Goal: Task Accomplishment & Management: Use online tool/utility

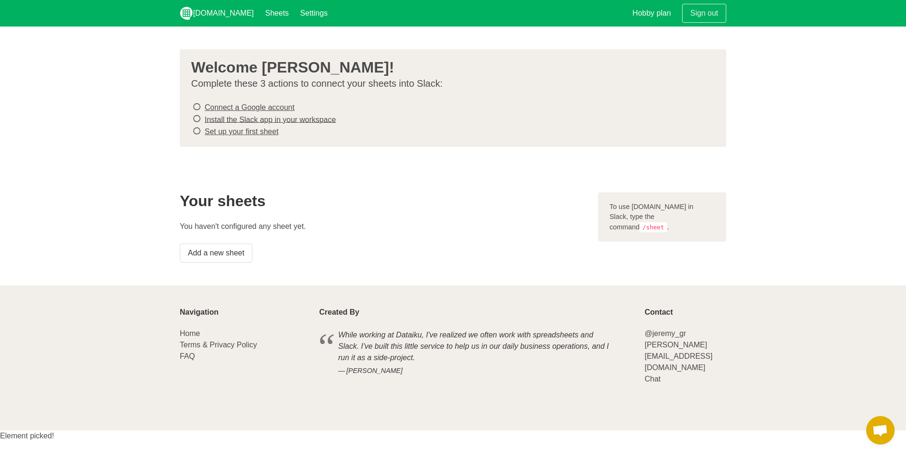
click at [251, 107] on link "Connect a Google account" at bounding box center [249, 107] width 90 height 8
click at [223, 119] on link "Install the Slack app in your workspace" at bounding box center [269, 119] width 131 height 8
click at [274, 133] on link "Set up your first sheet" at bounding box center [241, 132] width 74 height 8
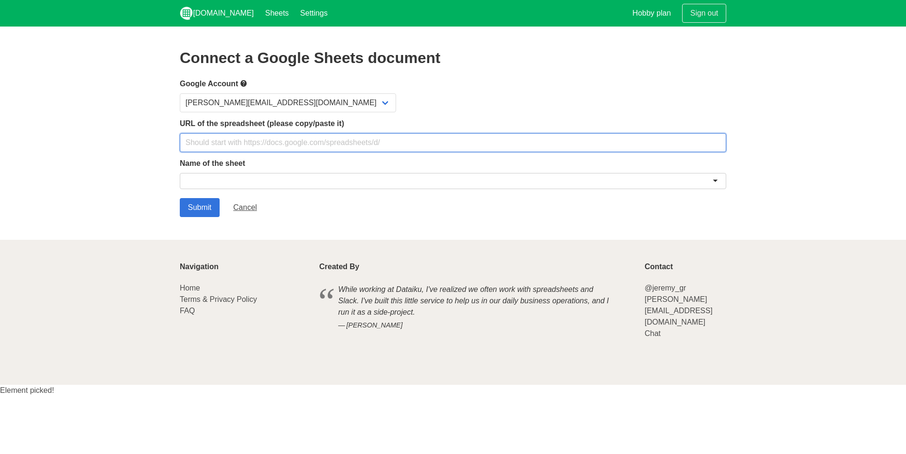
click at [248, 141] on input "text" at bounding box center [453, 142] width 546 height 19
paste input "https://docs.google.com/spreadsheets/d/1bJBs6Jxp9CeT9NpyW4Es8HUra0RJTwTvjVOXxin…"
type input "https://docs.google.com/spreadsheets/d/1bJBs6Jxp9CeT9NpyW4Es8HUra0RJTwTvjVOXxin…"
paste input "https://docs.google.com/spreadsheets/d/1bJBs6Jxp9CeT9NpyW4Es8HUra0RJTwTvjVOXxin…"
type input "https://docs.google.com/spreadsheets/d/1bJBs6Jxp9CeT9NpyW4Es8HUra0RJTwTvjVOXxin…"
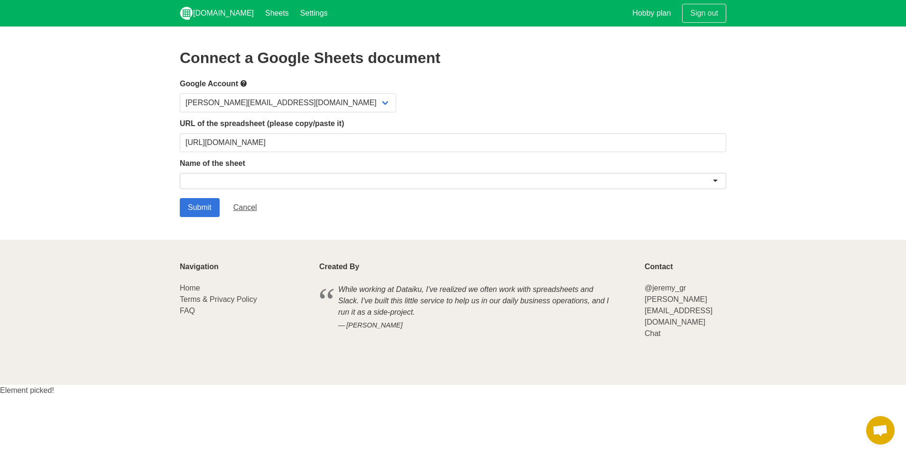
click at [296, 179] on div at bounding box center [453, 181] width 546 height 16
click at [732, 179] on section "Connect a Google Sheets document Google Account kathyas@nicasource.com URL of t…" at bounding box center [453, 133] width 906 height 213
click at [723, 183] on div at bounding box center [453, 181] width 546 height 16
click at [720, 178] on div at bounding box center [453, 181] width 546 height 16
click at [718, 178] on div at bounding box center [453, 181] width 546 height 16
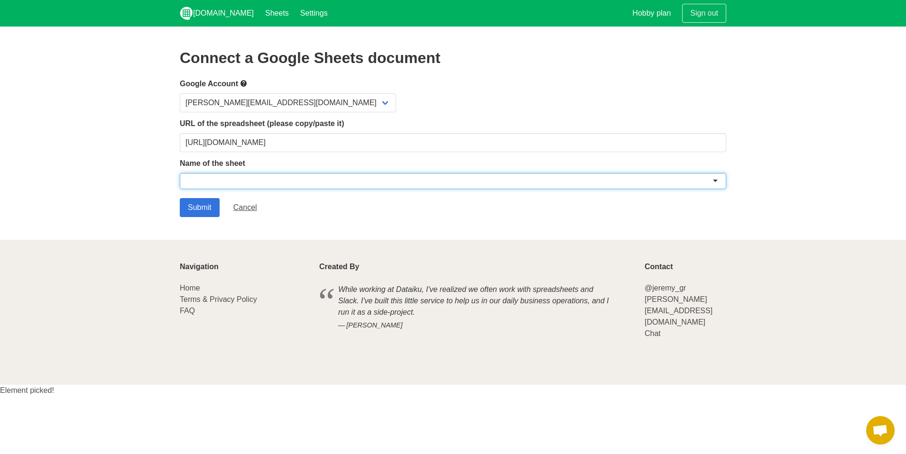
click at [714, 180] on div at bounding box center [453, 181] width 546 height 16
paste input "Trash Daddy-Bug Report"
type input "Trash Daddy-Bug Report"
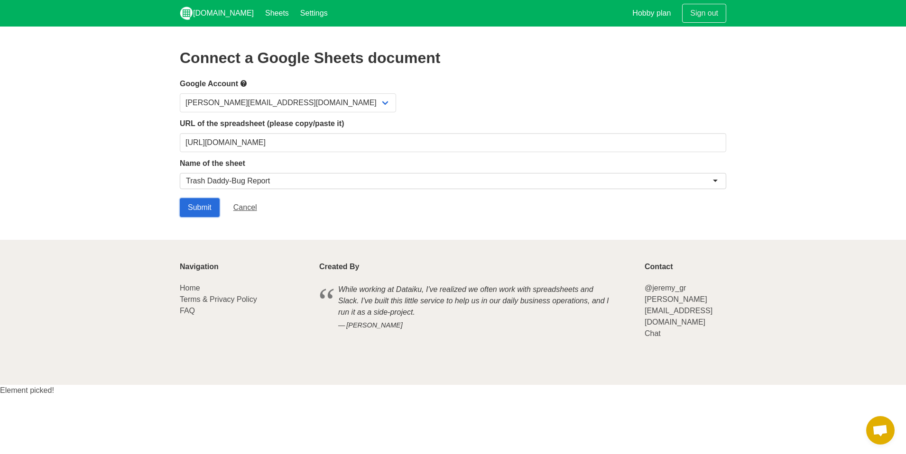
click at [206, 207] on input "Submit" at bounding box center [200, 207] width 40 height 19
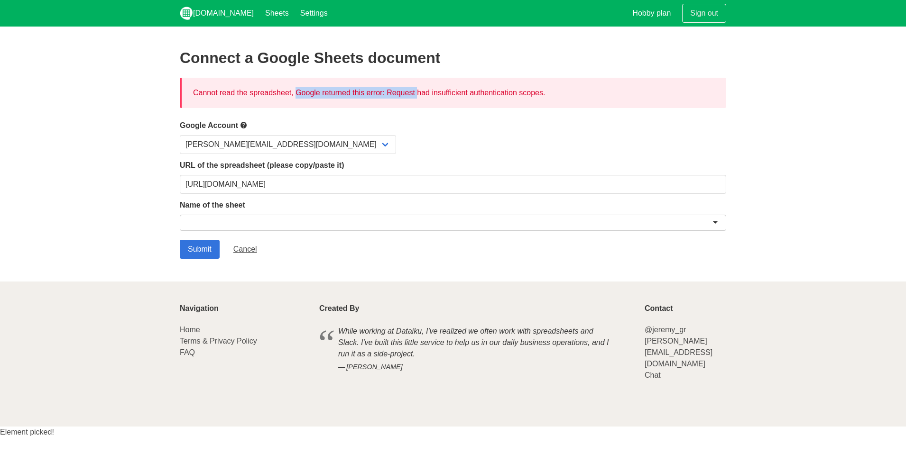
drag, startPoint x: 248, startPoint y: 91, endPoint x: 370, endPoint y: 93, distance: 122.4
click at [369, 93] on div "Cannot read the spreadsheet, Google returned this error: Request had insufficie…" at bounding box center [453, 93] width 546 height 30
drag, startPoint x: 377, startPoint y: 94, endPoint x: 430, endPoint y: 95, distance: 52.7
click at [385, 94] on div "Cannot read the spreadsheet, Google returned this error: Request had insufficie…" at bounding box center [453, 93] width 546 height 30
drag, startPoint x: 430, startPoint y: 95, endPoint x: 491, endPoint y: 94, distance: 61.2
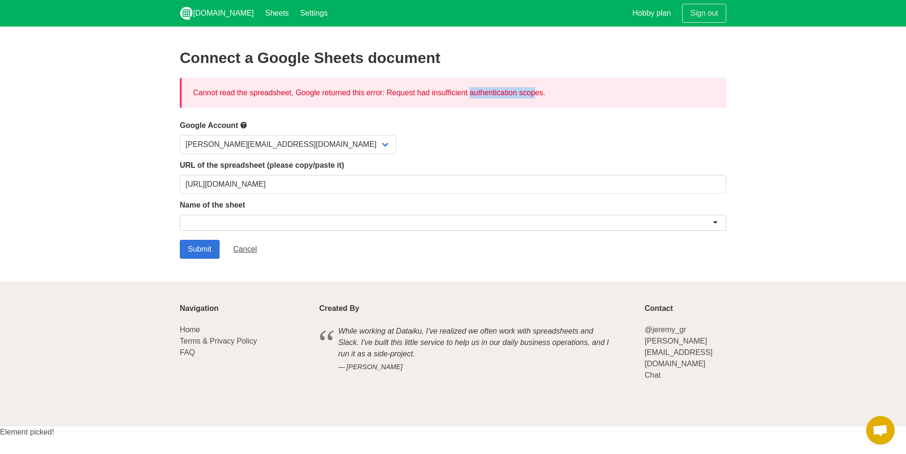
click at [491, 94] on div "Cannot read the spreadsheet, Google returned this error: Request had insufficie…" at bounding box center [453, 93] width 546 height 30
drag, startPoint x: 501, startPoint y: 95, endPoint x: 524, endPoint y: 98, distance: 23.4
click at [504, 95] on div "Cannot read the spreadsheet, Google returned this error: Request had insufficie…" at bounding box center [453, 93] width 546 height 30
click at [271, 148] on select "[PERSON_NAME][EMAIL_ADDRESS][DOMAIN_NAME]" at bounding box center [288, 144] width 216 height 19
drag, startPoint x: 320, startPoint y: 93, endPoint x: 440, endPoint y: 85, distance: 120.7
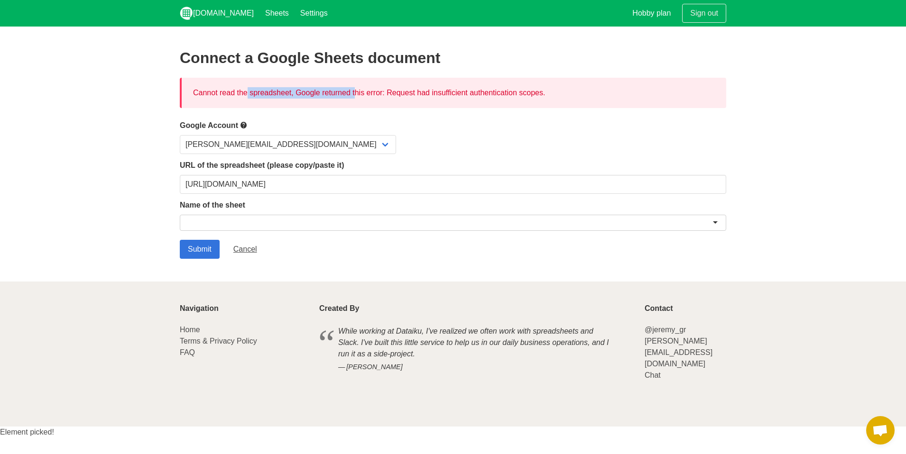
click at [440, 85] on div "Cannot read the spreadsheet, Google returned this error: Request had insufficie…" at bounding box center [453, 93] width 546 height 30
click at [207, 224] on div at bounding box center [453, 223] width 546 height 16
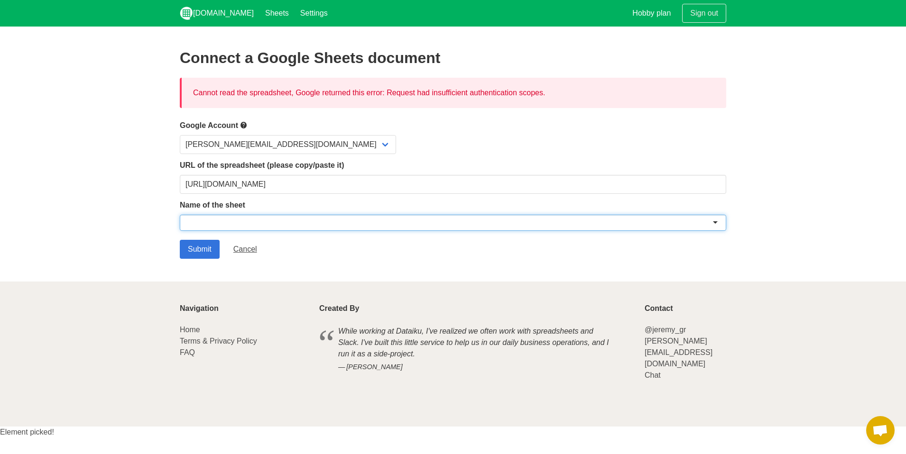
drag, startPoint x: 674, startPoint y: 210, endPoint x: 702, endPoint y: 211, distance: 27.6
click at [681, 211] on div "Name of the sheet" at bounding box center [453, 217] width 546 height 35
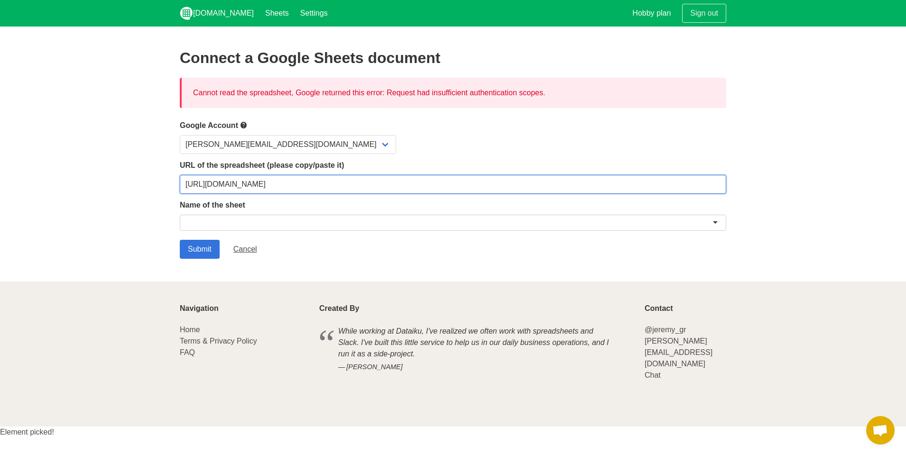
click at [284, 181] on input "https://docs.google.com/spreadsheets/d/1bJBs6Jxp9CeT9NpyW4Es8HUra0RJTwTvjVOXxin…" at bounding box center [453, 184] width 546 height 19
paste input "https://docs.google.com/spreadsheets/d/1bJBs6Jxp9CeT9NpyW4Es8HUra0RJTwTvjVOXxin…"
type input "https://docs.google.com/spreadsheets/d/1bJBs6Jxp9CeT9NpyW4Es8HUra0RJTwTvjVOXxin…"
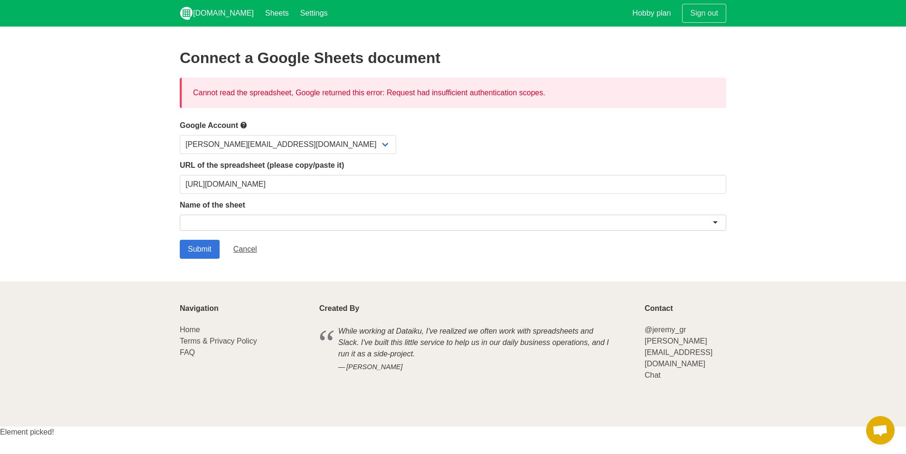
click at [312, 225] on div at bounding box center [453, 223] width 546 height 16
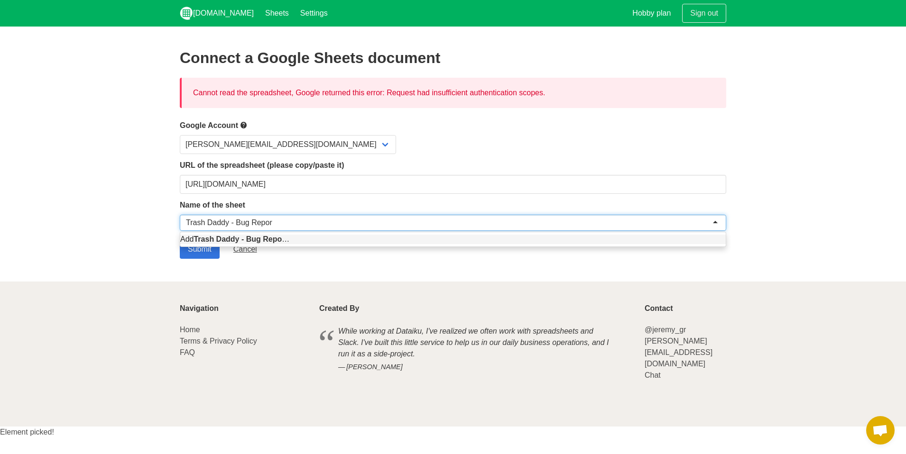
type input "Trash Daddy - Bug Report"
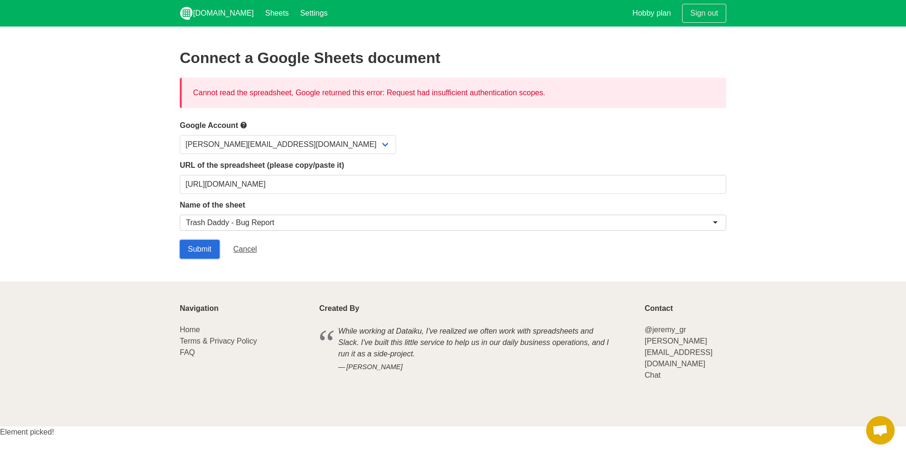
click at [194, 251] on input "Submit" at bounding box center [200, 249] width 40 height 19
drag, startPoint x: 217, startPoint y: 103, endPoint x: 371, endPoint y: 79, distance: 156.1
click at [371, 79] on div "Cannot read the spreadsheet, Google returned this error: Request had insufficie…" at bounding box center [453, 93] width 546 height 30
click at [371, 87] on div "Cannot read the spreadsheet, Google returned this error: Request had insufficie…" at bounding box center [453, 93] width 546 height 30
drag, startPoint x: 345, startPoint y: 93, endPoint x: 442, endPoint y: 94, distance: 96.8
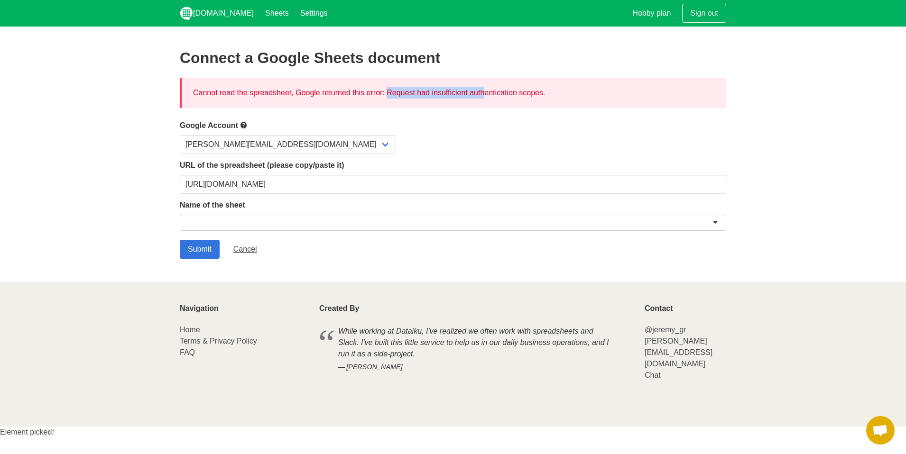
click at [442, 94] on div "Cannot read the spreadsheet, Google returned this error: Request had insufficie…" at bounding box center [453, 93] width 546 height 30
click at [448, 96] on div "Cannot read the spreadsheet, Google returned this error: Request had insufficie…" at bounding box center [453, 93] width 546 height 30
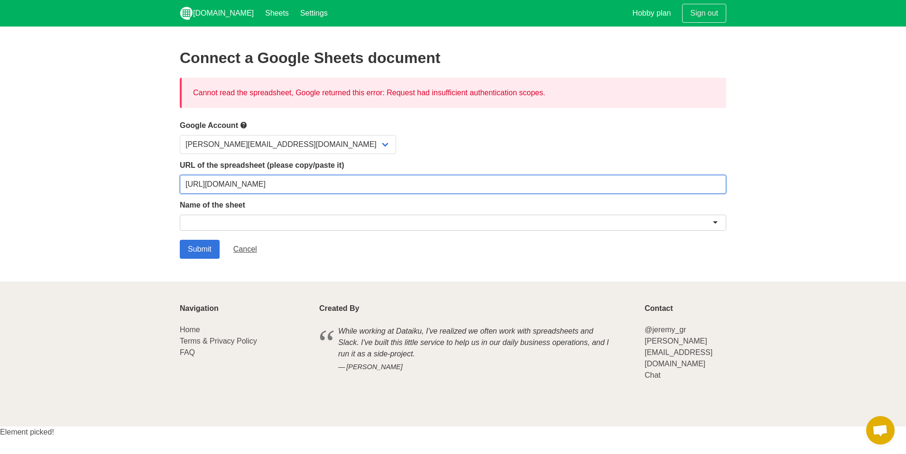
click at [296, 179] on input "https://docs.google.com/spreadsheets/d/1bJBs6Jxp9CeT9NpyW4Es8HUra0RJTwTvjVOXxin…" at bounding box center [453, 184] width 546 height 19
paste input "https://docs.google.com/spreadsheets/d/1bJBs6Jxp9CeT9NpyW4Es8HUra0RJTwTvjVOXxin…"
type input "https://docs.google.com/spreadsheets/d/1bJBs6Jxp9CeT9NpyW4Es8HUra0RJTwTvjVOXxin…"
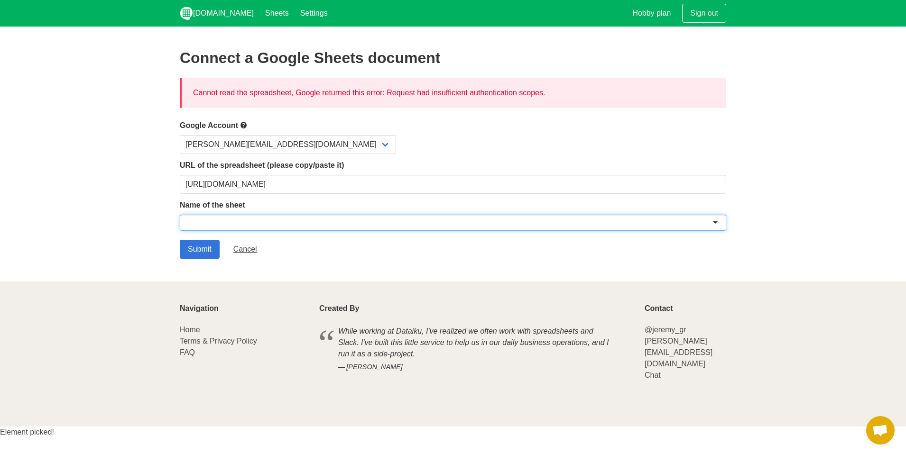
click at [312, 215] on div at bounding box center [453, 223] width 546 height 16
click at [709, 224] on div at bounding box center [453, 223] width 546 height 16
click at [716, 223] on div at bounding box center [453, 223] width 546 height 16
click at [717, 223] on div at bounding box center [453, 223] width 546 height 16
click at [716, 223] on div at bounding box center [453, 223] width 546 height 16
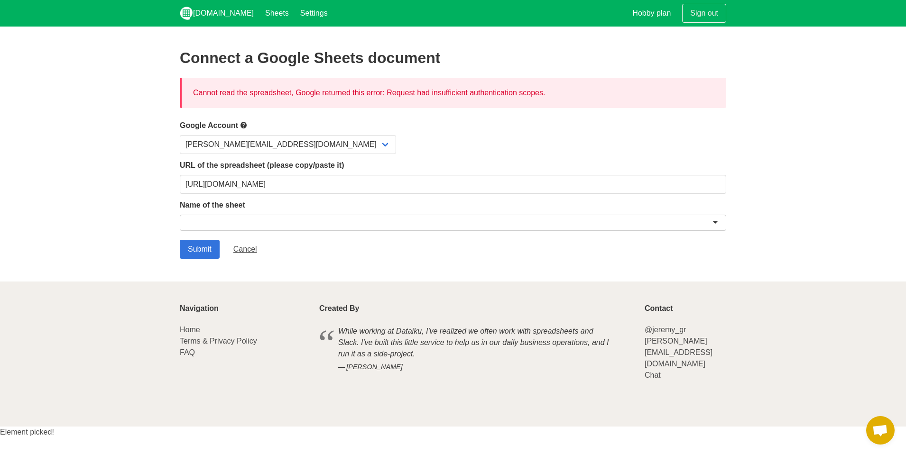
click at [236, 204] on label "Name of the sheet" at bounding box center [453, 205] width 546 height 11
click at [218, 220] on div at bounding box center [453, 223] width 546 height 16
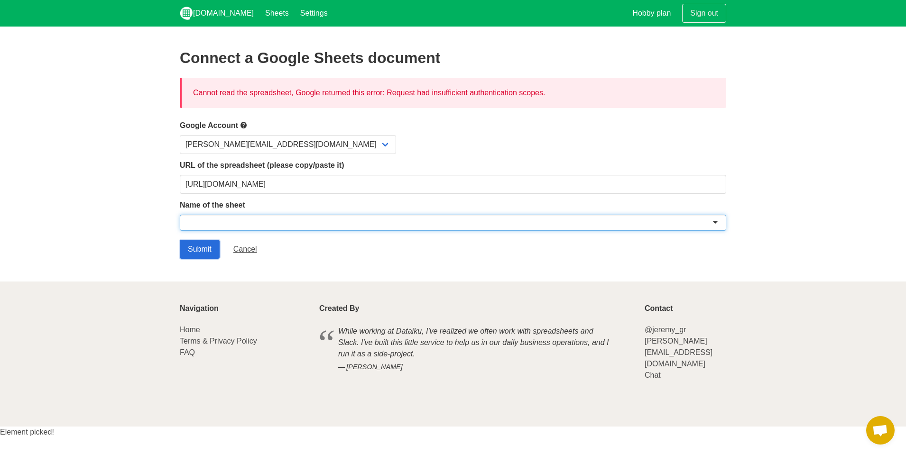
click at [203, 246] on input "Submit" at bounding box center [200, 249] width 40 height 19
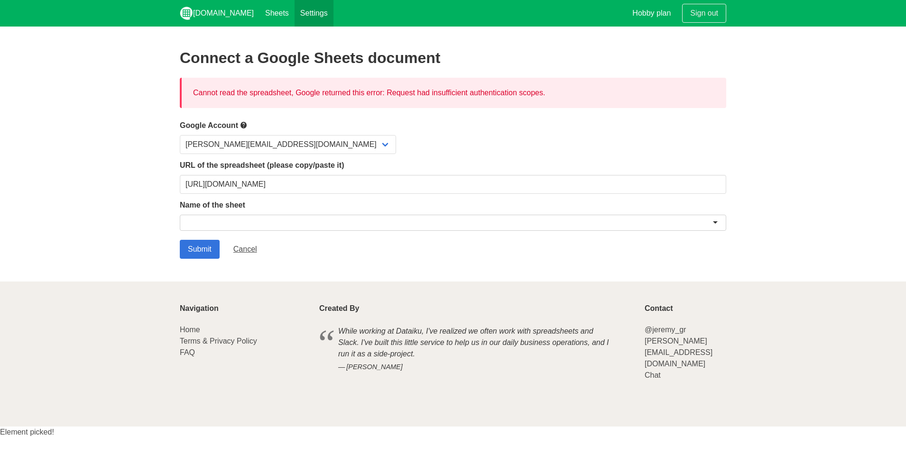
click at [299, 15] on link "Settings" at bounding box center [314, 13] width 39 height 27
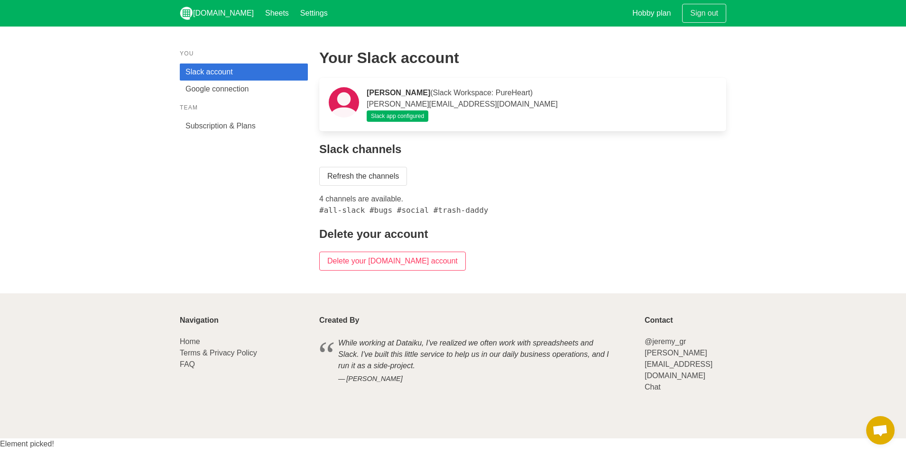
drag, startPoint x: 419, startPoint y: 214, endPoint x: 432, endPoint y: 216, distance: 12.6
click at [432, 216] on p "4 channels are available. #all-slack #bugs #social #trash-daddy" at bounding box center [522, 205] width 407 height 23
click at [386, 210] on span "#all-slack #bugs #social #trash-daddy" at bounding box center [403, 210] width 169 height 9
click at [370, 178] on link "Refresh the channels" at bounding box center [363, 176] width 88 height 19
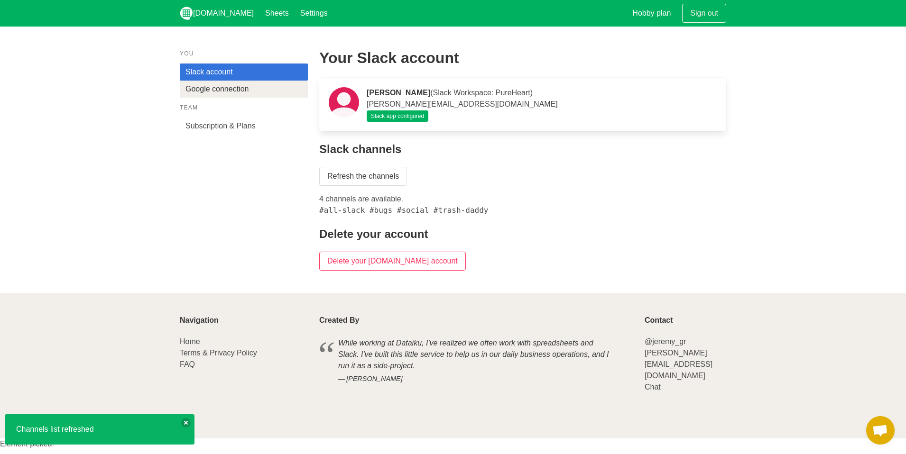
click at [248, 88] on link "Google connection" at bounding box center [244, 89] width 128 height 17
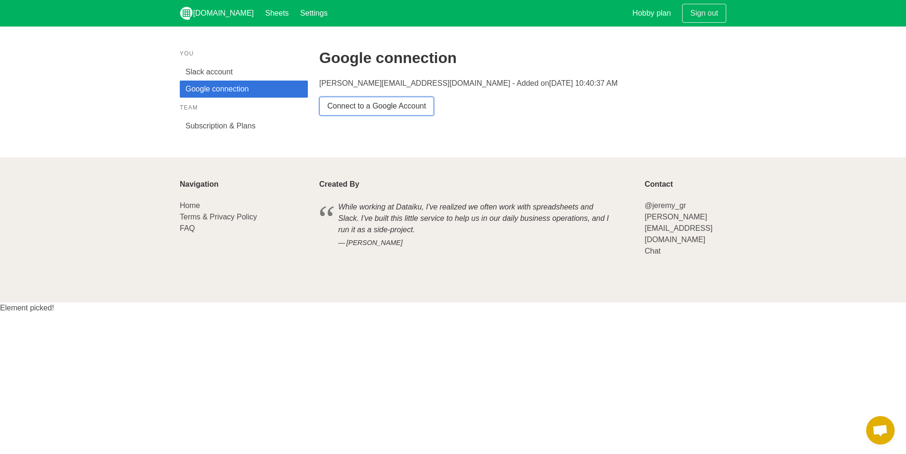
click at [344, 112] on link "Connect to a Google Account" at bounding box center [376, 106] width 115 height 19
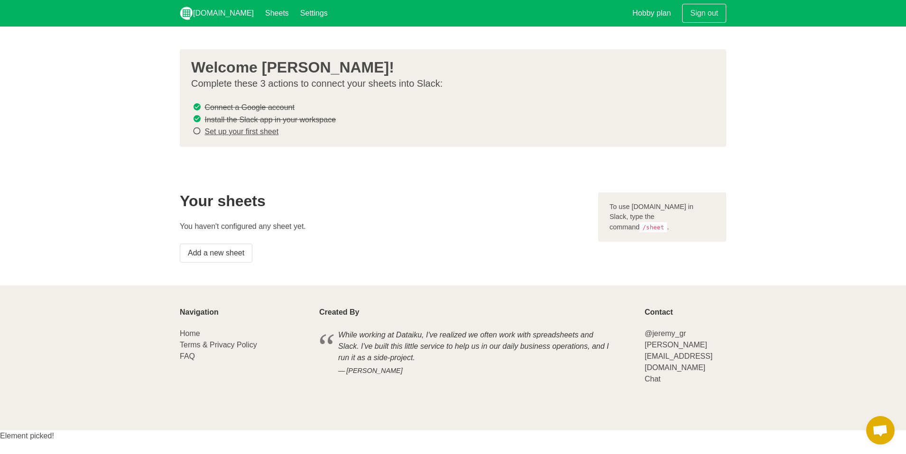
click at [263, 133] on link "Set up your first sheet" at bounding box center [241, 132] width 74 height 8
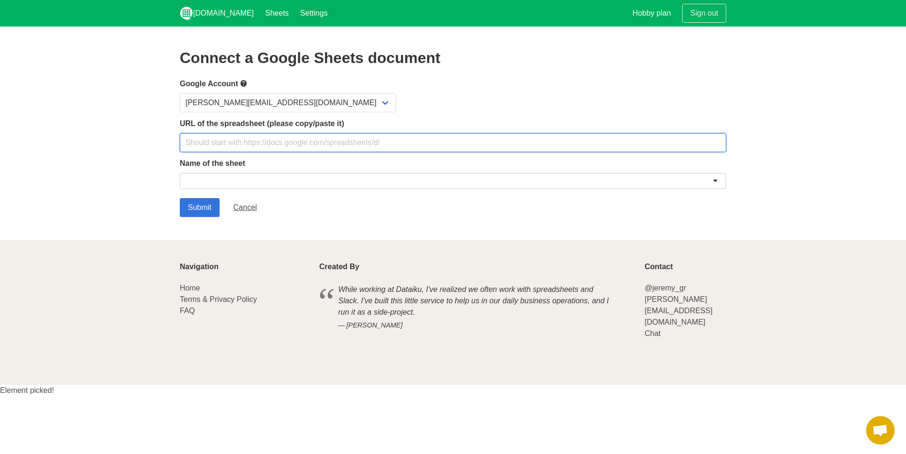
click at [259, 141] on input "text" at bounding box center [453, 142] width 546 height 19
click at [306, 143] on input "text" at bounding box center [453, 142] width 546 height 19
paste input "https://docs.google.com/spreadsheets/d/1bJBs6Jxp9CeT9NpyW4Es8HUra0RJTwTvjVOXxin…"
type input "https://docs.google.com/spreadsheets/d/1bJBs6Jxp9CeT9NpyW4Es8HUra0RJTwTvjVOXxin…"
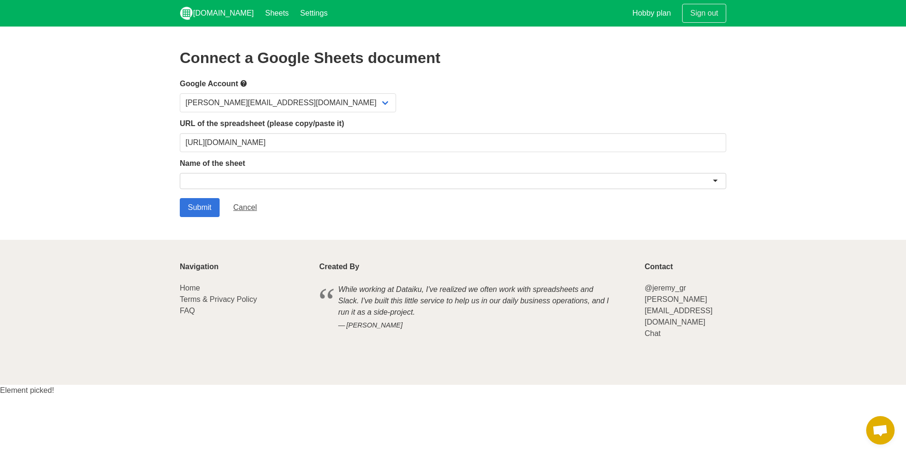
click at [511, 209] on div "Submit Cancel" at bounding box center [453, 207] width 546 height 19
click at [718, 186] on div at bounding box center [453, 181] width 546 height 16
click at [199, 201] on input "Submit" at bounding box center [200, 207] width 40 height 19
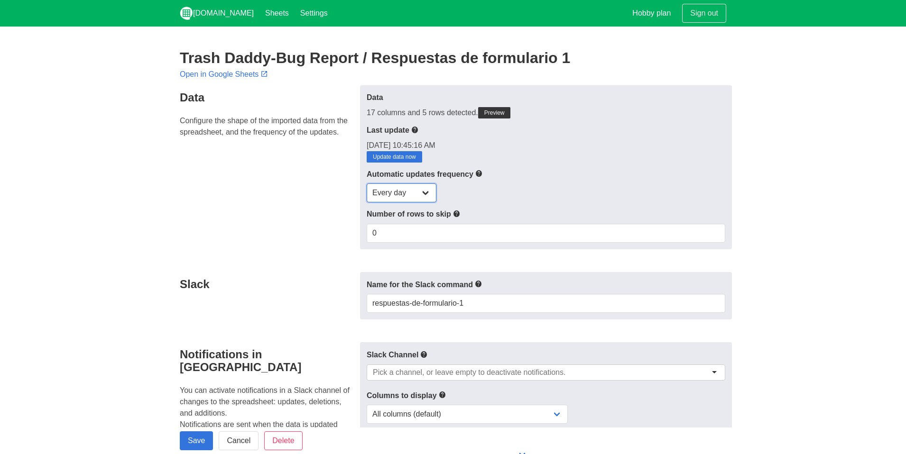
click at [410, 198] on select "Every day Every hour Every 30 min Every 15 min" at bounding box center [402, 193] width 70 height 19
click at [416, 158] on link "Update data now" at bounding box center [395, 156] width 56 height 11
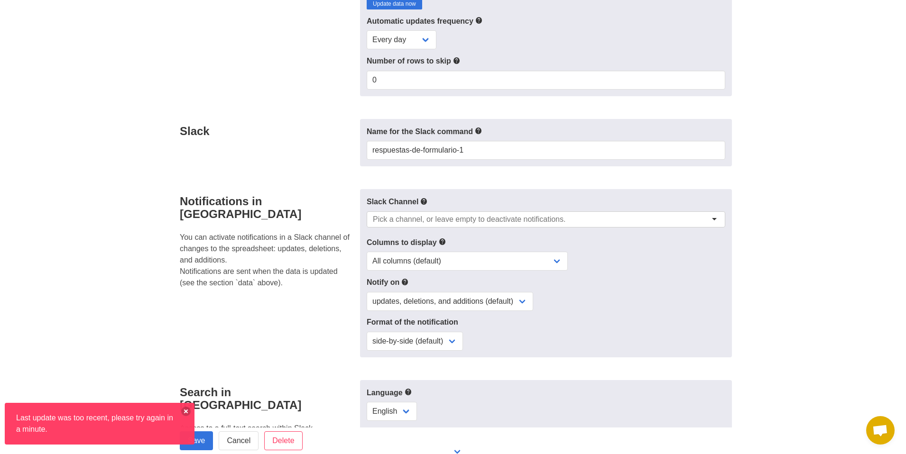
scroll to position [159, 0]
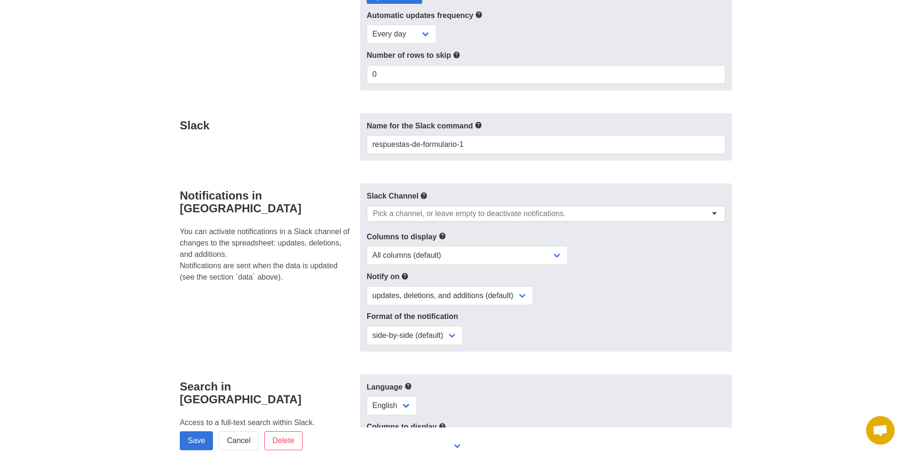
click at [444, 214] on input "select-one" at bounding box center [472, 213] width 199 height 9
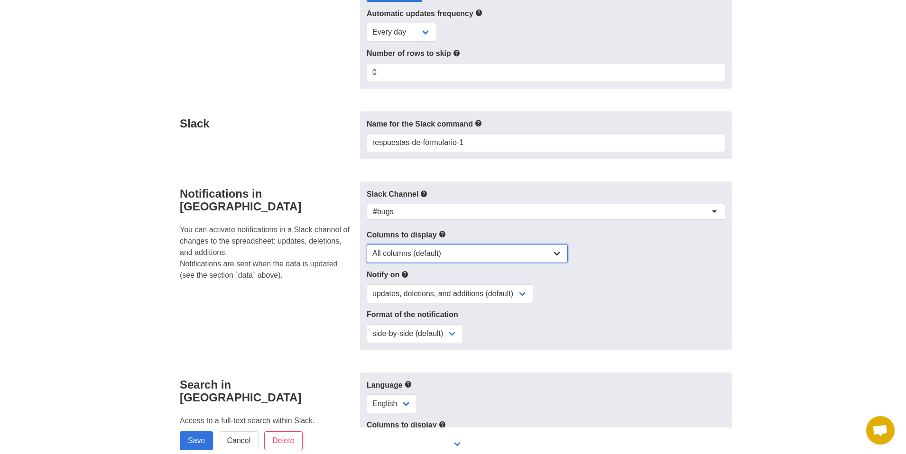
click at [430, 256] on select "All columns (default) Only columns with modified values Columns with modified v…" at bounding box center [467, 253] width 201 height 19
select select "selection-only"
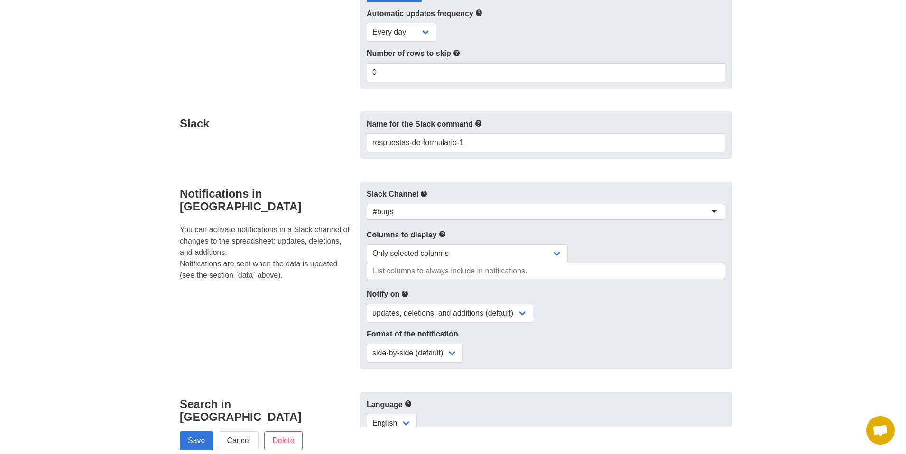
click at [425, 274] on div at bounding box center [546, 271] width 359 height 16
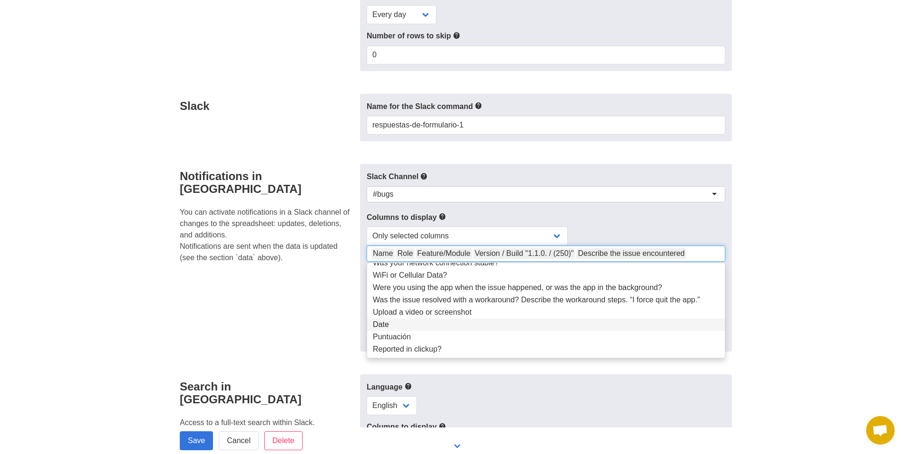
scroll to position [36, 0]
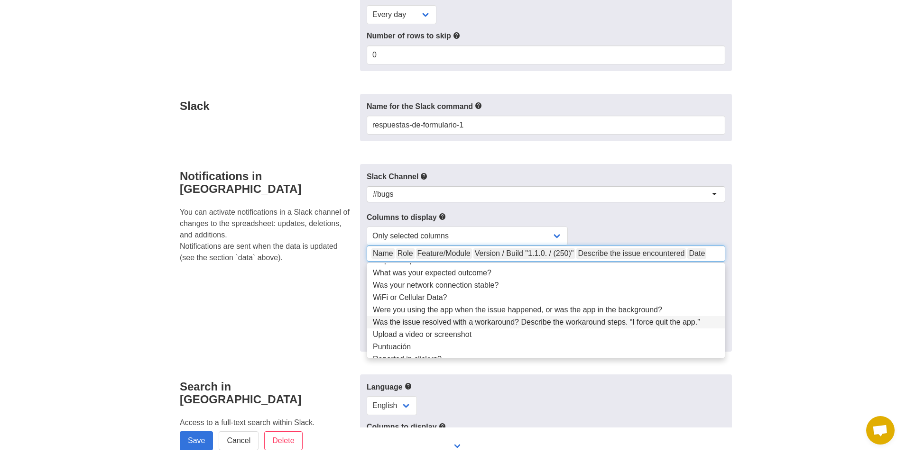
click at [291, 306] on div "Notifications in Slack You can activate notifications in a Slack channel of cha…" at bounding box center [267, 258] width 186 height 188
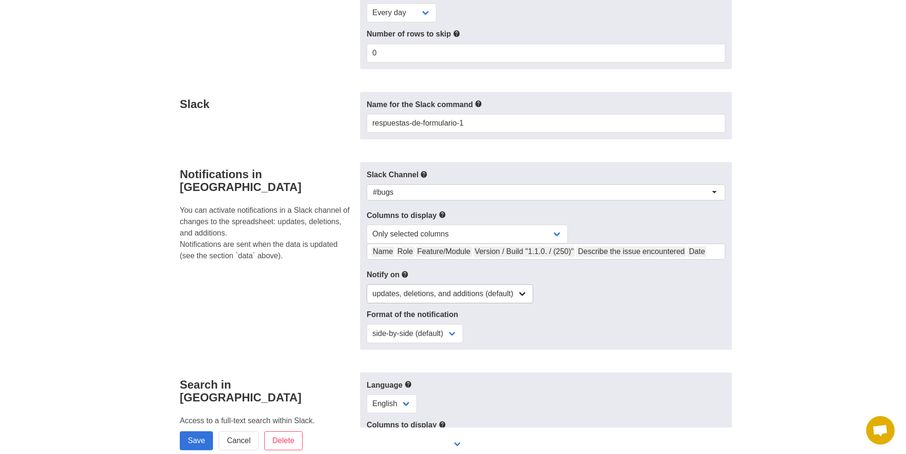
scroll to position [193, 0]
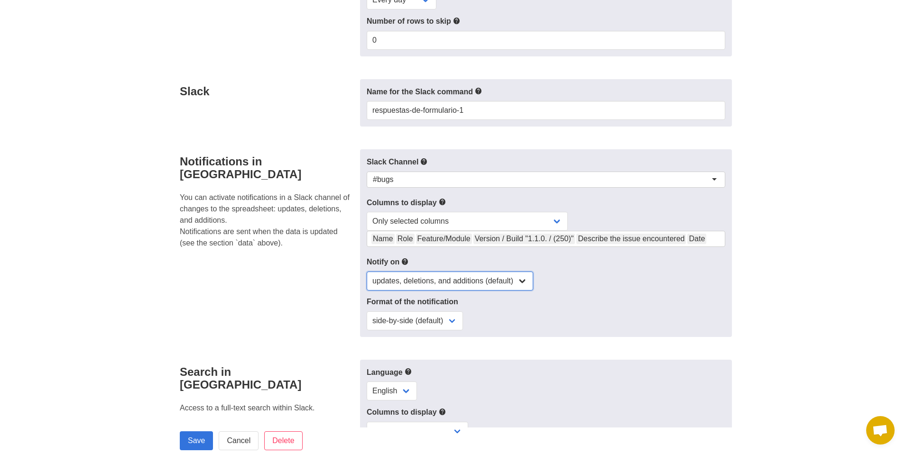
click at [432, 286] on select "updates, deletions, and additions (default) updates only updates and additions …" at bounding box center [450, 281] width 167 height 19
select select "updates-additions"
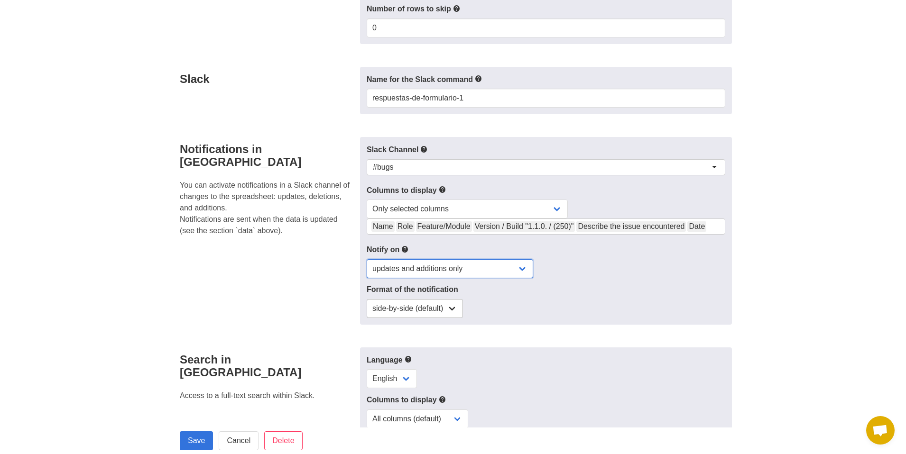
scroll to position [206, 0]
click at [451, 304] on select "side-by-side (default) single column" at bounding box center [415, 308] width 96 height 19
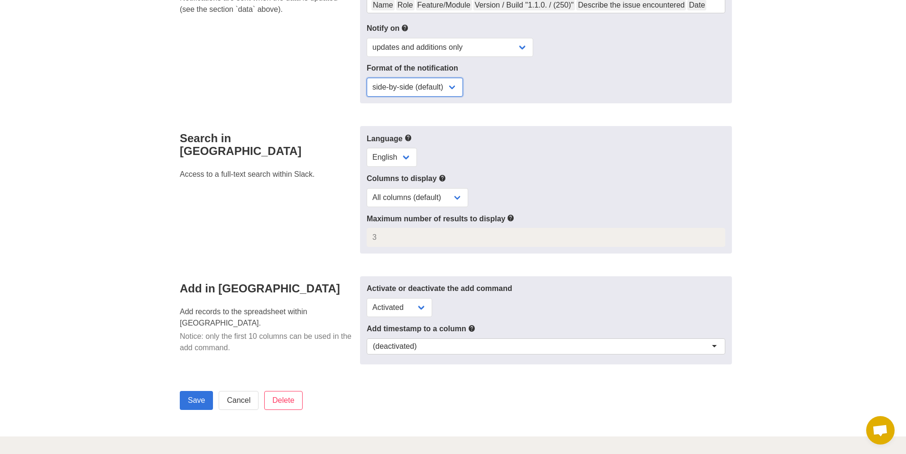
scroll to position [427, 0]
drag, startPoint x: 205, startPoint y: 401, endPoint x: 215, endPoint y: 379, distance: 24.0
click at [215, 379] on form "Data Configure the shape of the imported data from the spreadsheet, and the fre…" at bounding box center [453, 36] width 546 height 756
click at [200, 391] on input "Save" at bounding box center [196, 400] width 33 height 19
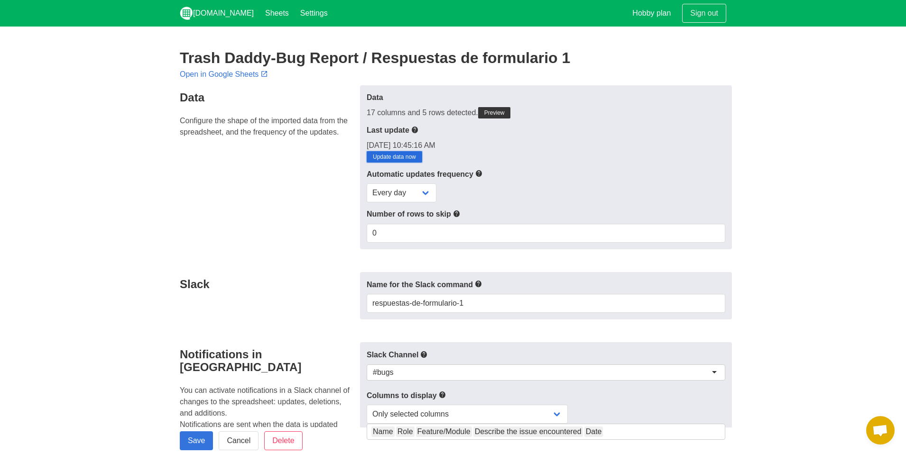
click at [405, 157] on link "Update data now" at bounding box center [395, 156] width 56 height 11
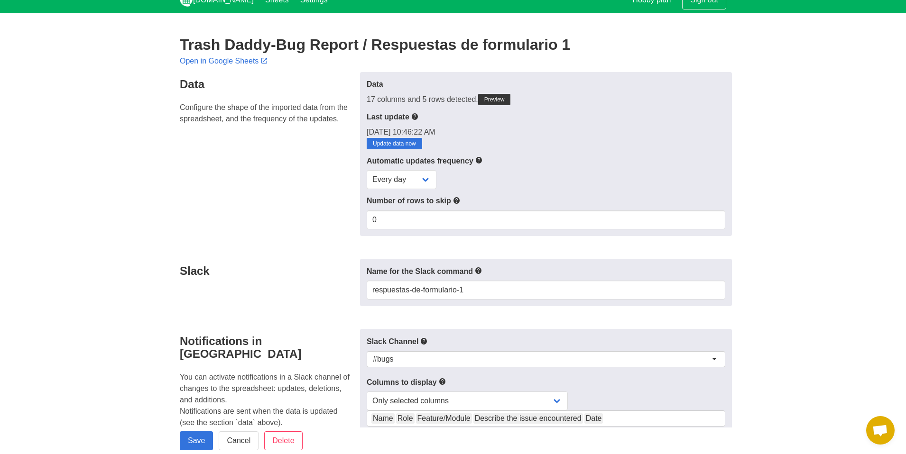
scroll to position [14, 0]
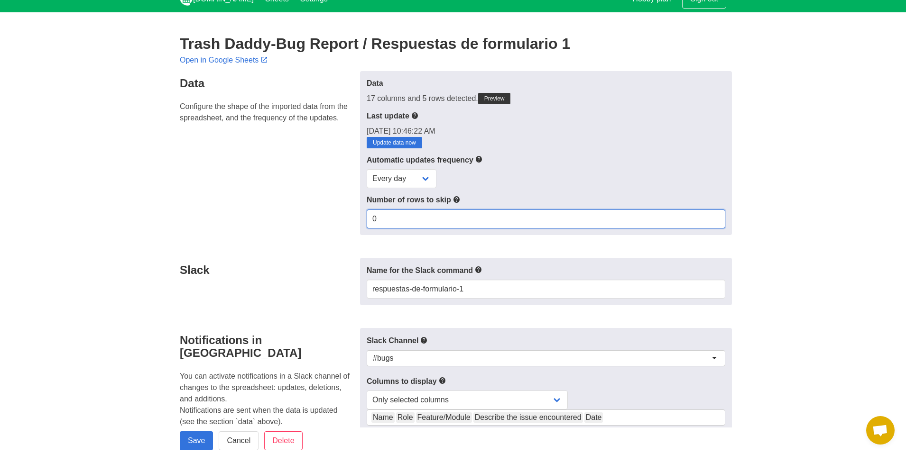
click at [431, 218] on input "0" at bounding box center [546, 219] width 359 height 19
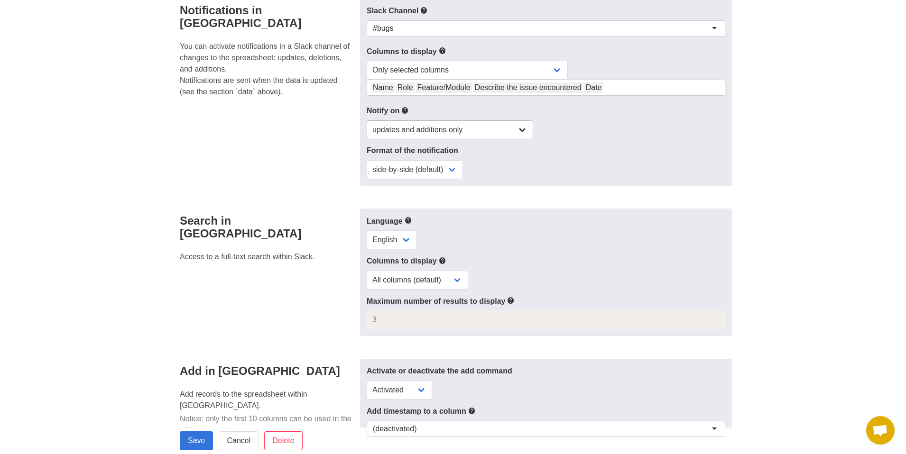
scroll to position [352, 0]
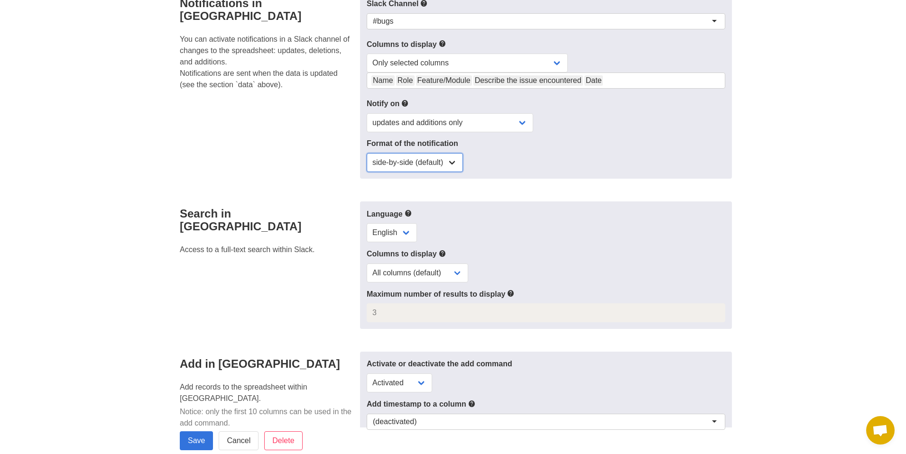
click at [432, 159] on select "side-by-side (default) single column" at bounding box center [415, 162] width 96 height 19
select select "one_column"
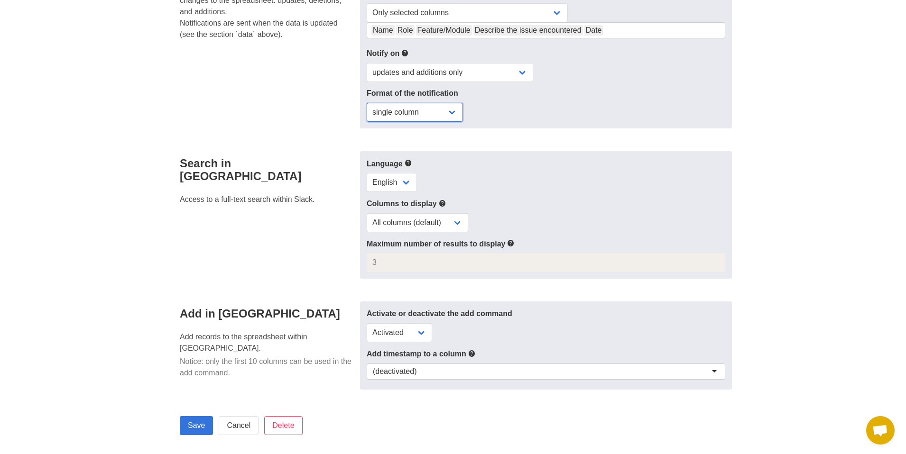
scroll to position [414, 0]
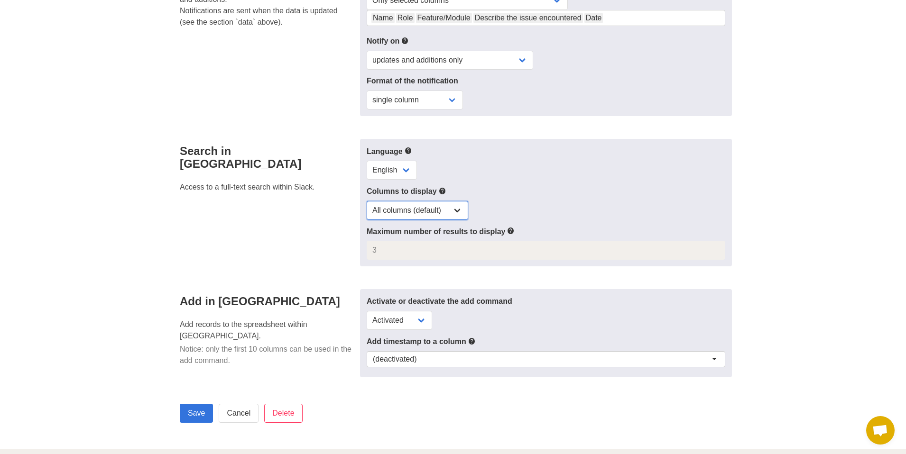
click at [445, 208] on select "All columns (default) Only selected columns" at bounding box center [418, 210] width 102 height 19
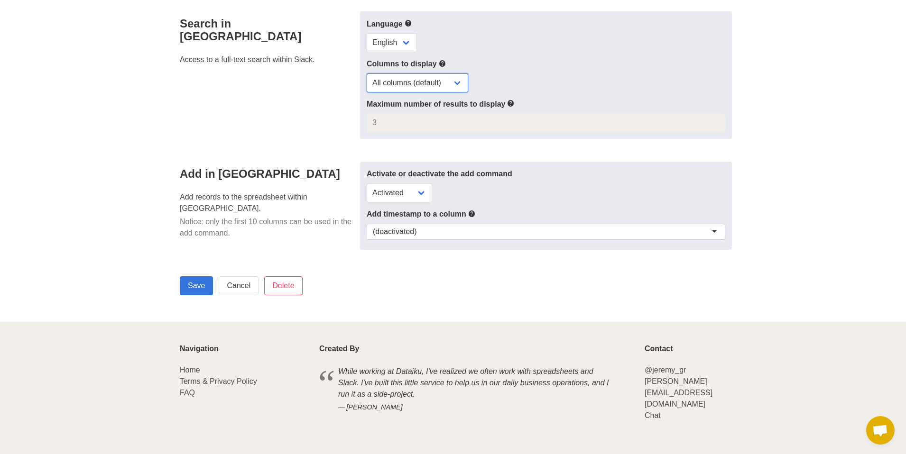
scroll to position [543, 0]
drag, startPoint x: 249, startPoint y: 189, endPoint x: 280, endPoint y: 194, distance: 31.2
click at [280, 194] on p "Add records to the spreadsheet within [GEOGRAPHIC_DATA]." at bounding box center [267, 201] width 175 height 23
click at [201, 279] on input "Save" at bounding box center [196, 284] width 33 height 19
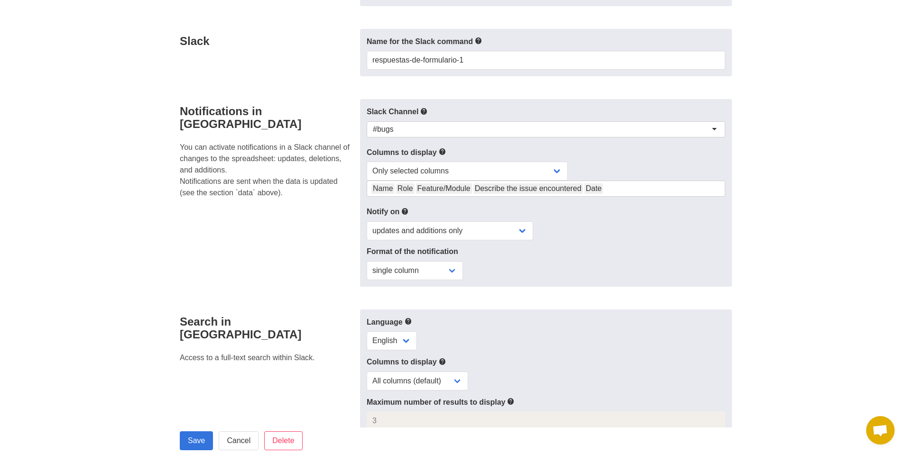
scroll to position [199, 0]
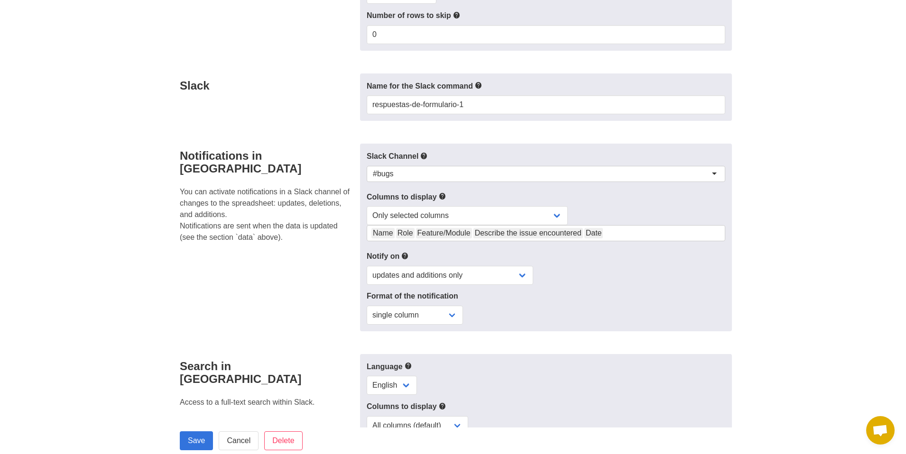
click at [311, 240] on div "Notifications in Slack You can activate notifications in a Slack channel of cha…" at bounding box center [267, 238] width 186 height 188
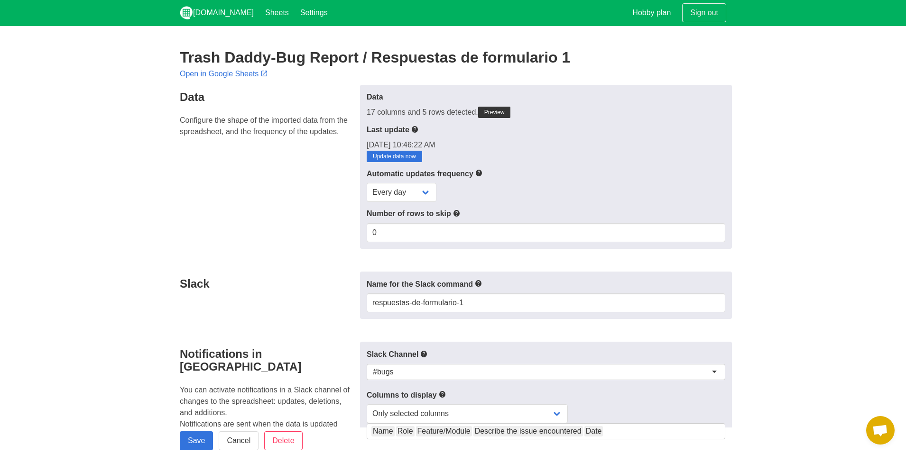
scroll to position [0, 0]
click at [495, 112] on link "Preview" at bounding box center [494, 112] width 33 height 11
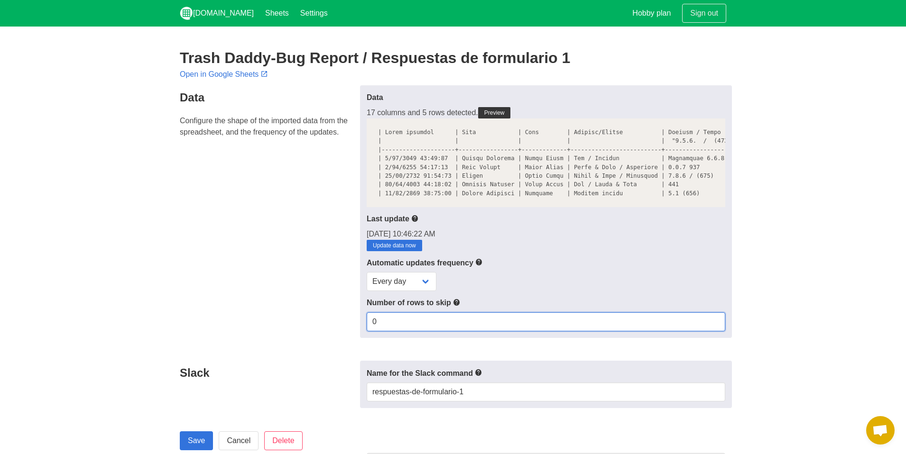
click at [384, 332] on input "0" at bounding box center [546, 322] width 359 height 19
click at [712, 328] on input "1" at bounding box center [546, 322] width 359 height 19
click at [714, 326] on input "2" at bounding box center [546, 322] width 359 height 19
click at [714, 326] on input "3" at bounding box center [546, 322] width 359 height 19
click at [719, 332] on input "2" at bounding box center [546, 322] width 359 height 19
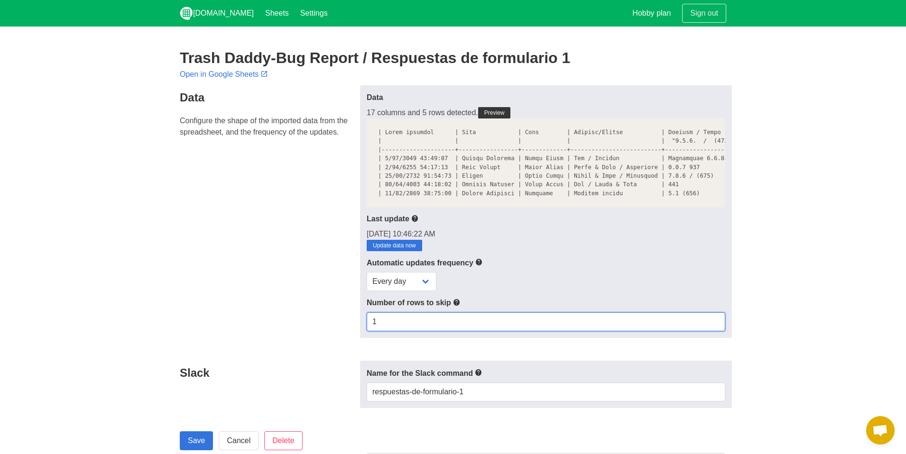
click at [719, 332] on input "1" at bounding box center [546, 322] width 359 height 19
type input "0"
click at [719, 332] on input "0" at bounding box center [546, 322] width 359 height 19
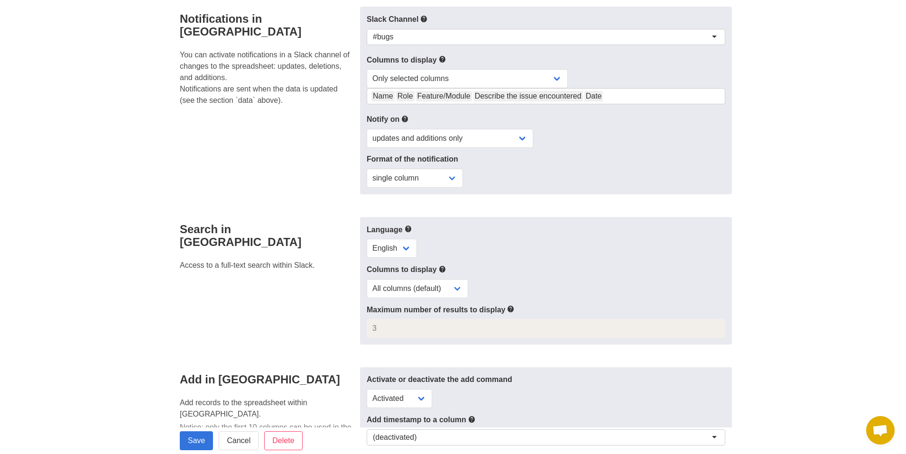
scroll to position [426, 0]
click at [449, 143] on select "updates, deletions, and additions (default) updates only updates and additions …" at bounding box center [450, 137] width 167 height 19
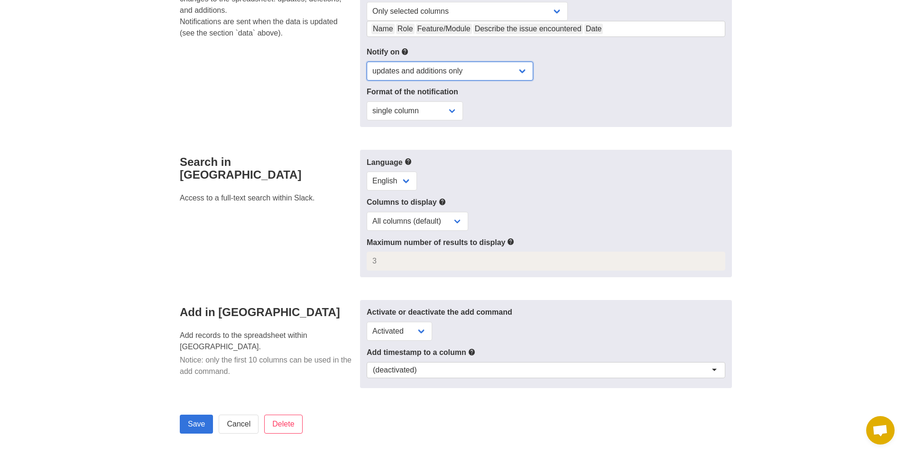
scroll to position [499, 0]
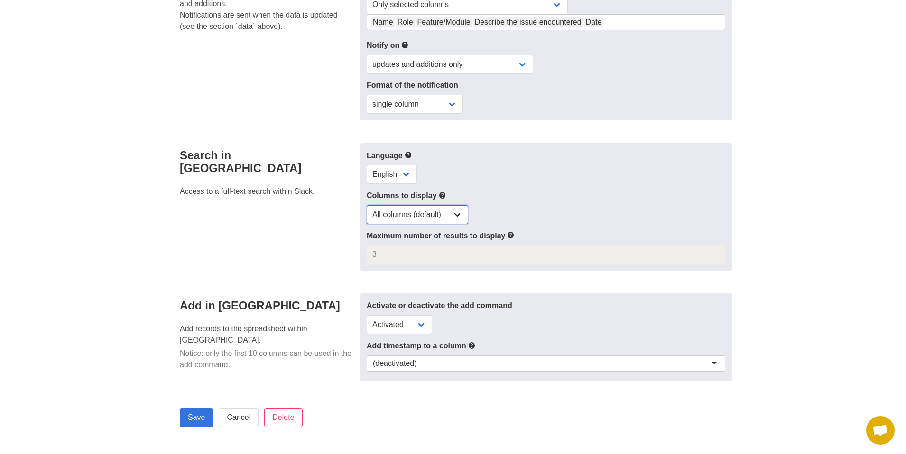
click at [452, 222] on select "All columns (default) Only selected columns" at bounding box center [418, 214] width 102 height 19
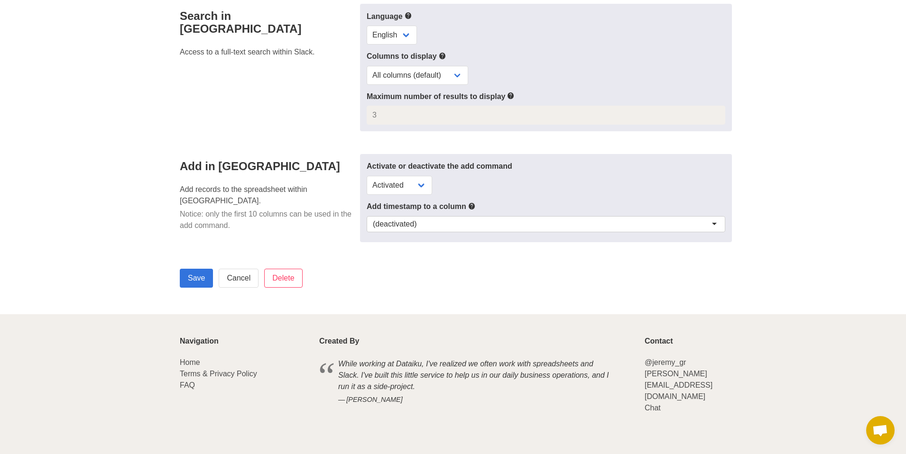
scroll to position [639, 0]
click at [186, 284] on input "Save" at bounding box center [196, 277] width 33 height 19
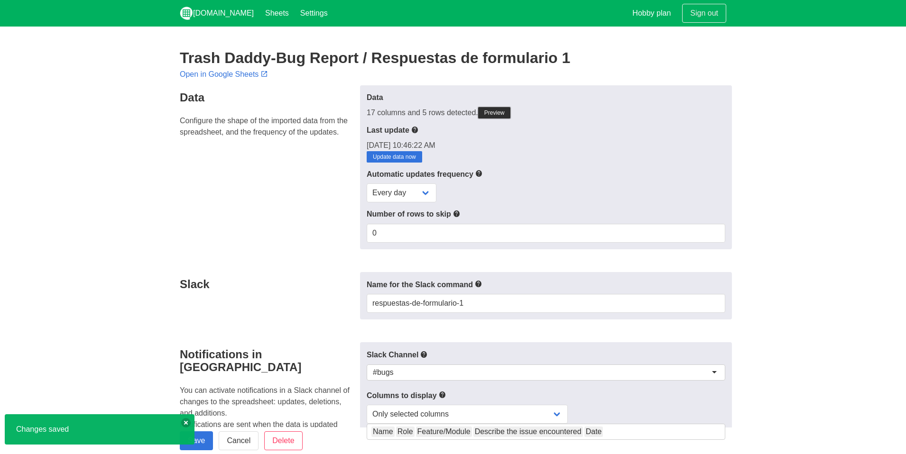
click at [511, 115] on link "Preview" at bounding box center [494, 112] width 33 height 11
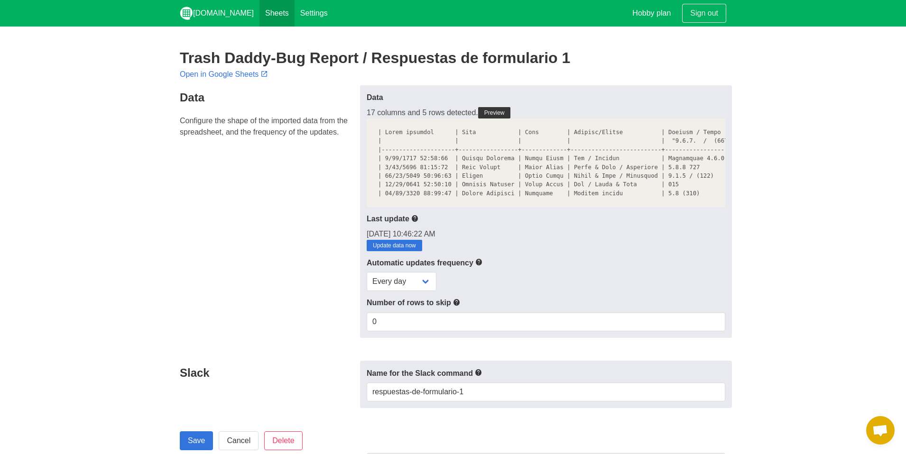
click at [265, 16] on link "Sheets" at bounding box center [276, 13] width 35 height 27
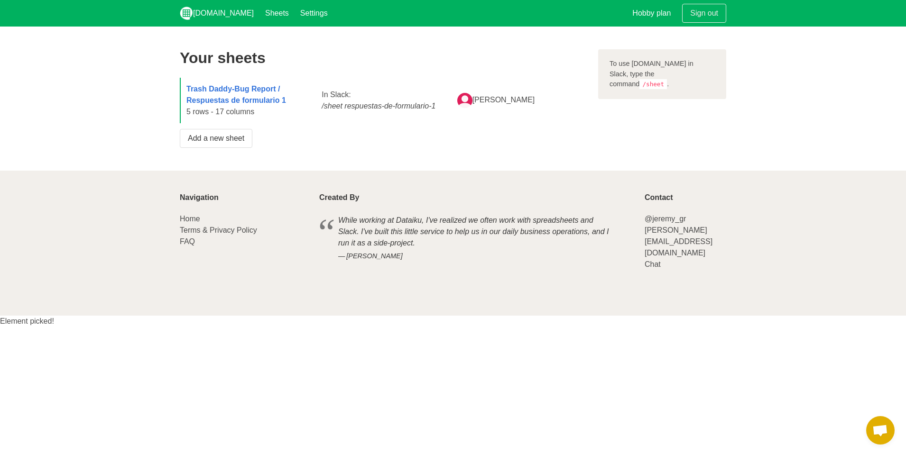
drag, startPoint x: 225, startPoint y: 110, endPoint x: 249, endPoint y: 110, distance: 23.7
click at [249, 110] on div "Trash Daddy-Bug Report / Respuestas de formulario 1 5 rows - 17 columns" at bounding box center [248, 101] width 135 height 46
click at [247, 89] on strong "Trash Daddy-Bug Report / Respuestas de formulario 1" at bounding box center [236, 94] width 100 height 19
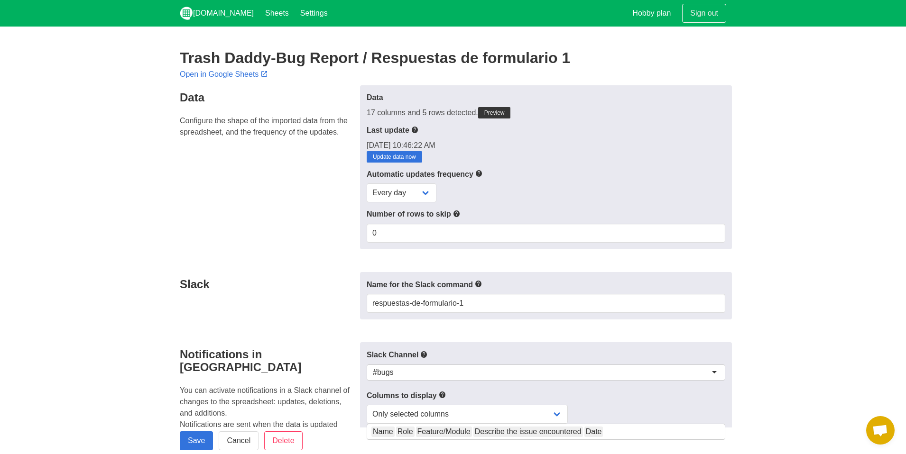
drag, startPoint x: 380, startPoint y: 116, endPoint x: 412, endPoint y: 113, distance: 32.3
click at [412, 113] on div "17 columns and 5 rows detected. [GEOGRAPHIC_DATA]" at bounding box center [546, 112] width 359 height 11
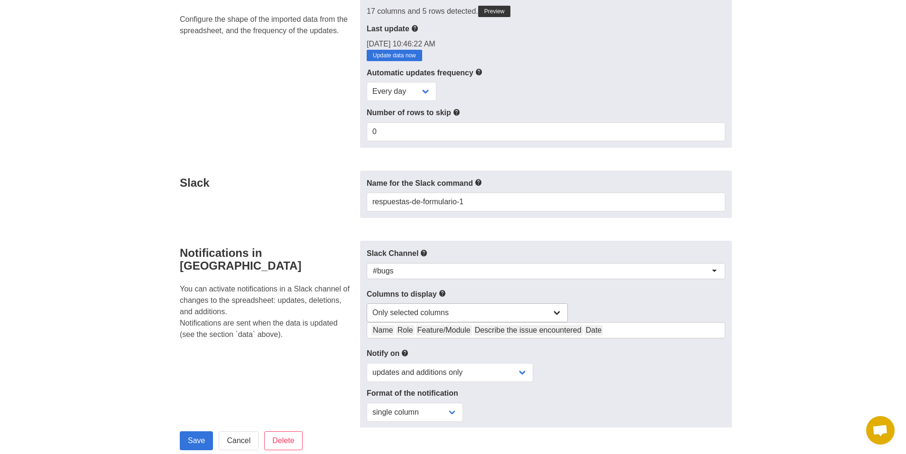
scroll to position [160, 0]
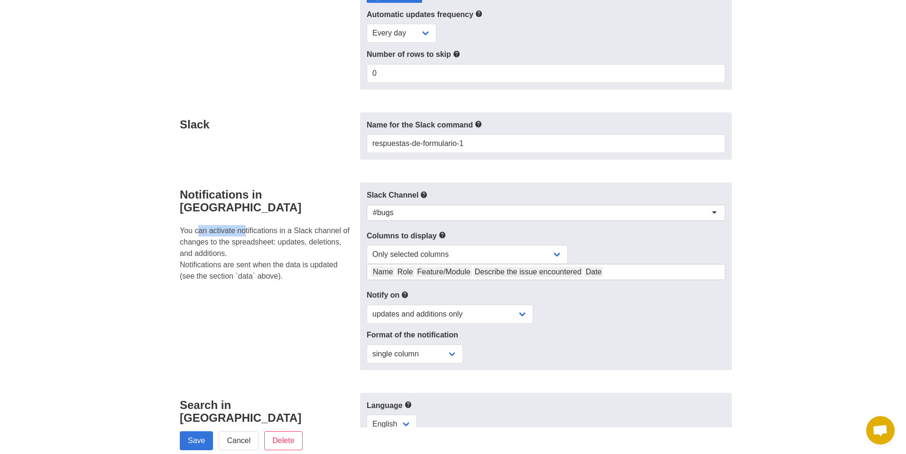
drag, startPoint x: 203, startPoint y: 217, endPoint x: 248, endPoint y: 219, distance: 45.1
click at [248, 225] on p "You can activate notifications in a Slack channel of changes to the spreadsheet…" at bounding box center [267, 253] width 175 height 57
click at [250, 237] on p "You can activate notifications in a Slack channel of changes to the spreadsheet…" at bounding box center [267, 253] width 175 height 57
click at [245, 247] on p "You can activate notifications in a Slack channel of changes to the spreadsheet…" at bounding box center [267, 253] width 175 height 57
click at [236, 258] on p "You can activate notifications in a Slack channel of changes to the spreadsheet…" at bounding box center [267, 253] width 175 height 57
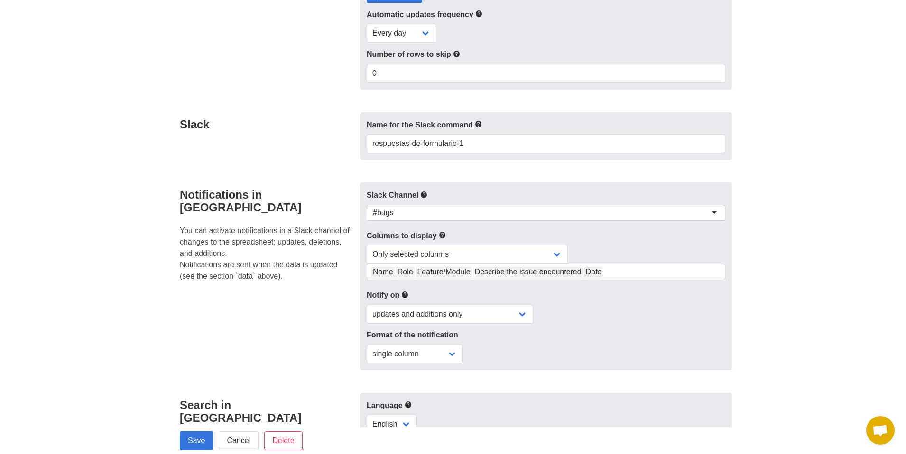
click at [211, 270] on div "Notifications in Slack You can activate notifications in a Slack channel of cha…" at bounding box center [267, 277] width 186 height 188
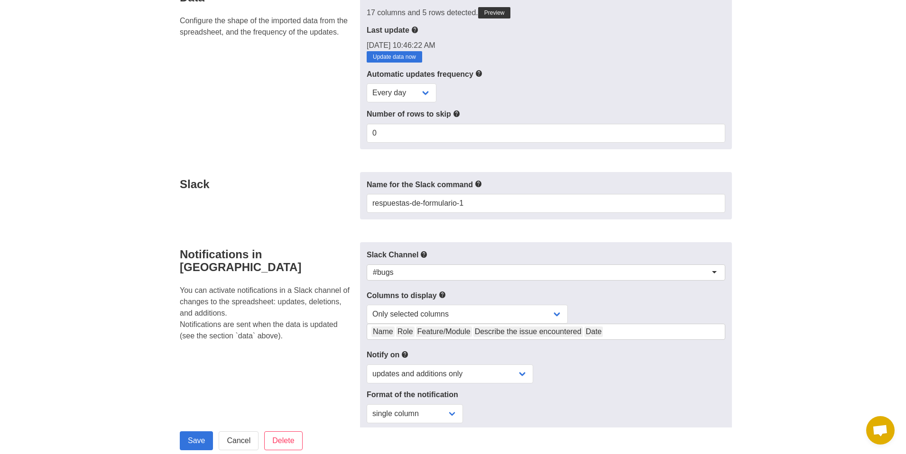
scroll to position [0, 0]
